Goal: Information Seeking & Learning: Learn about a topic

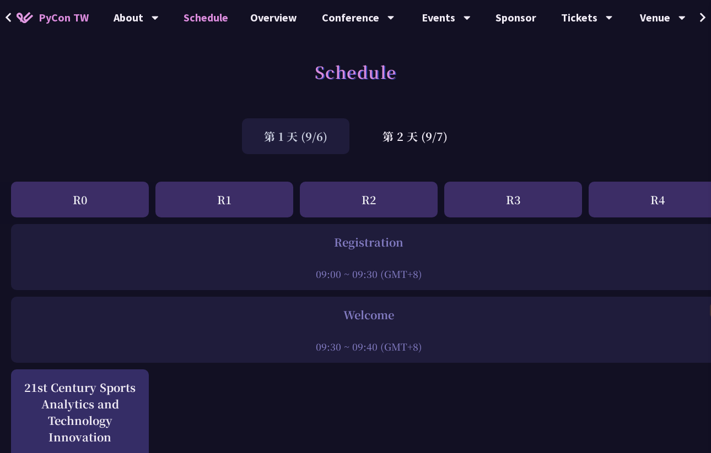
select select "zh-tw"
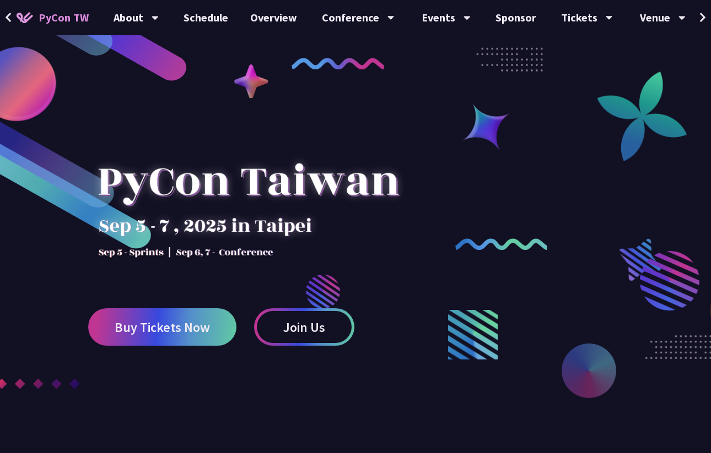
select select "zh-tw"
click at [205, 18] on link "Schedule" at bounding box center [205, 17] width 67 height 35
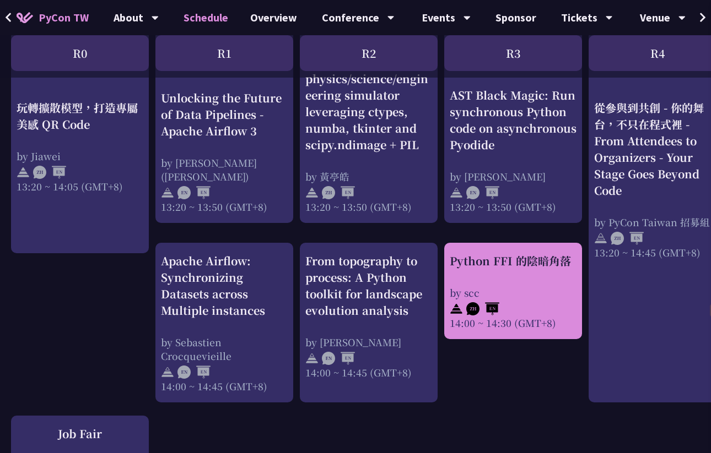
scroll to position [1007, 0]
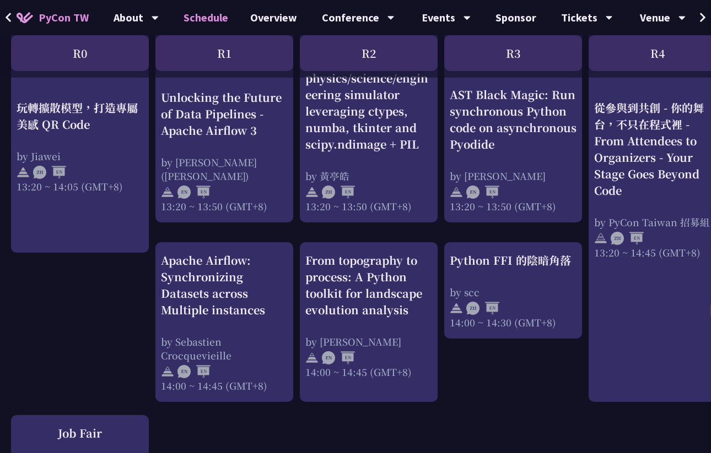
click at [462, 412] on div "An Introduction to the GIL for Python Beginners: Disabling It in Python 3.13 an…" at bounding box center [585, 118] width 1170 height 1803
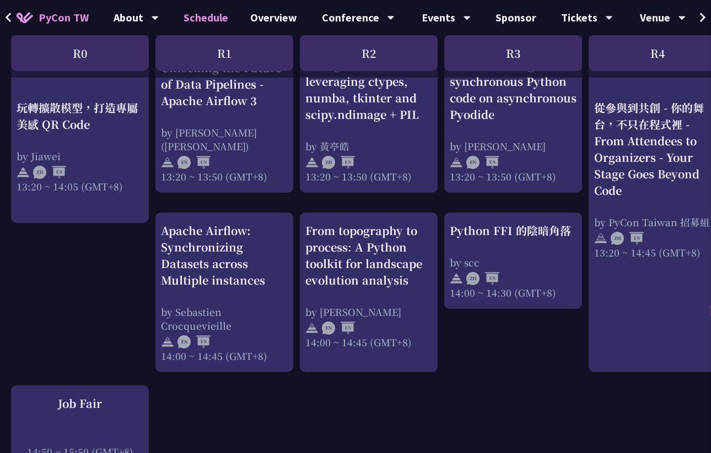
scroll to position [1052, 0]
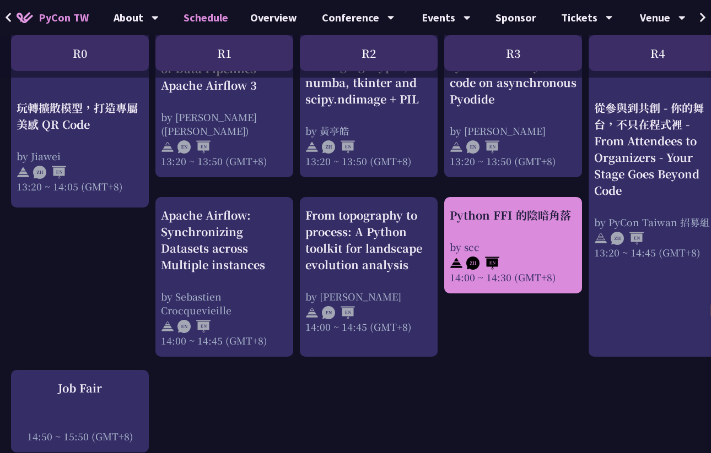
click at [491, 213] on div "Python FFI 的陰暗角落" at bounding box center [512, 215] width 127 height 17
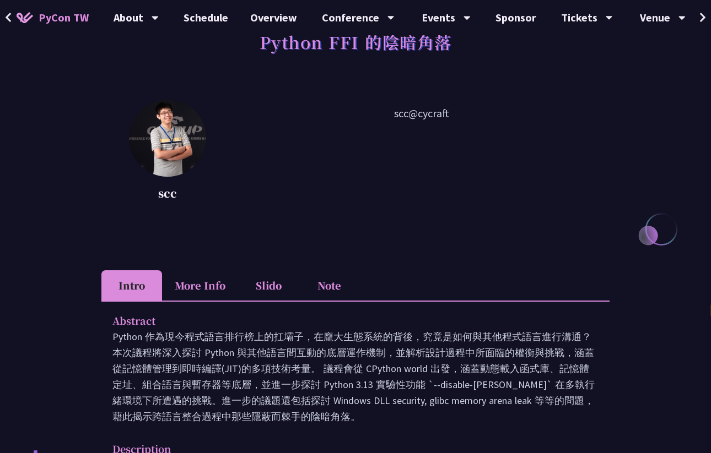
scroll to position [95, 0]
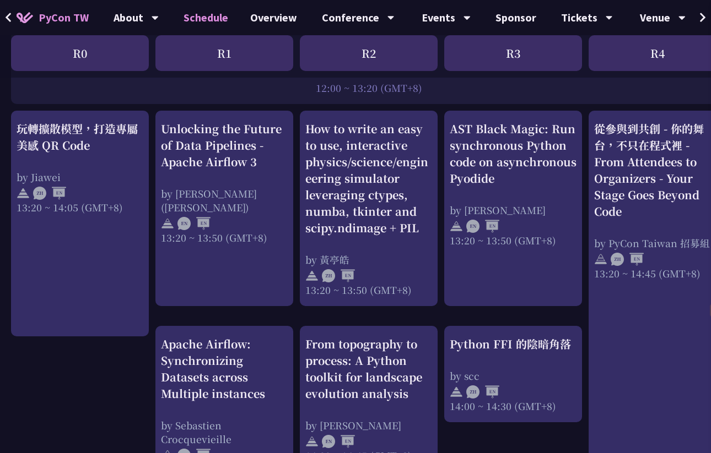
scroll to position [922, 0]
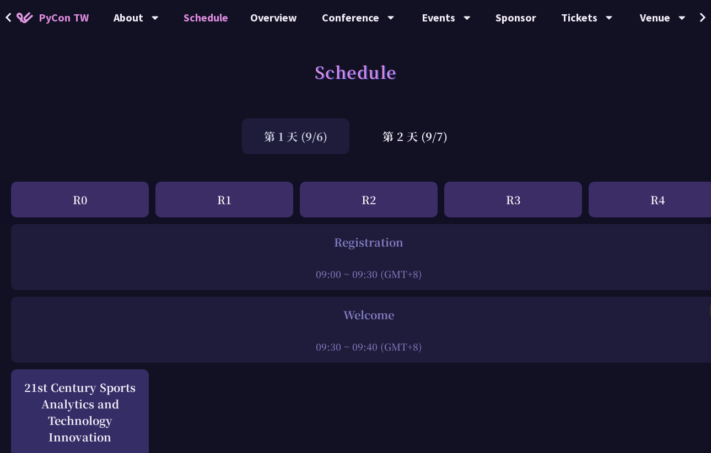
select select "zh-tw"
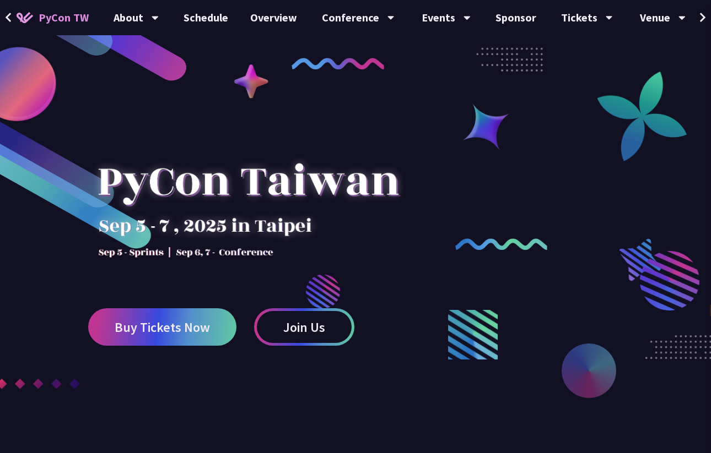
select select "zh-tw"
